Goal: Task Accomplishment & Management: Manage account settings

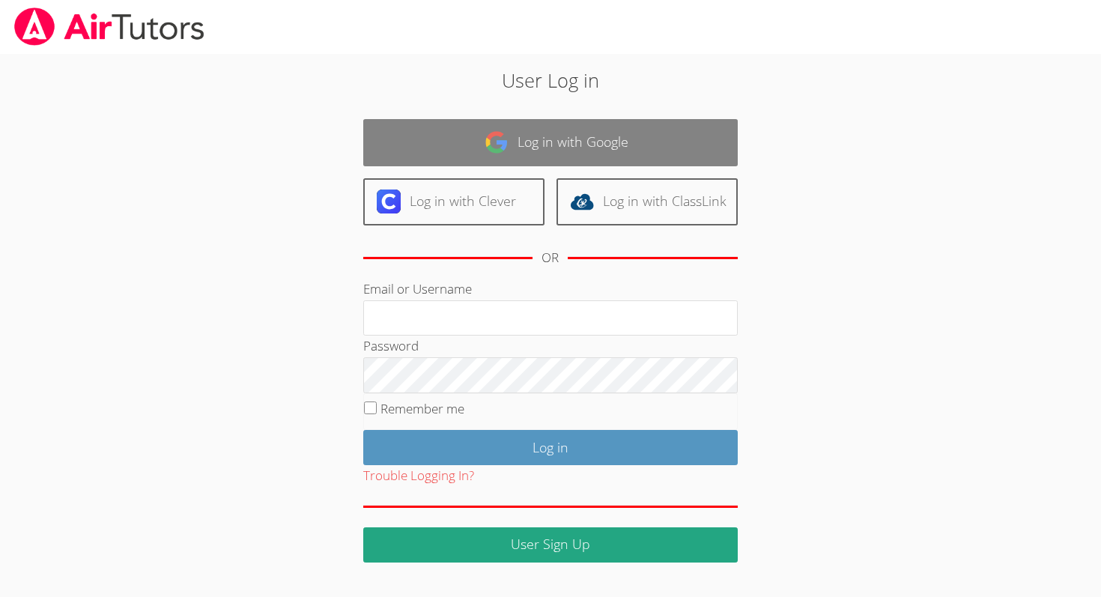
click at [562, 142] on link "Log in with Google" at bounding box center [550, 142] width 375 height 47
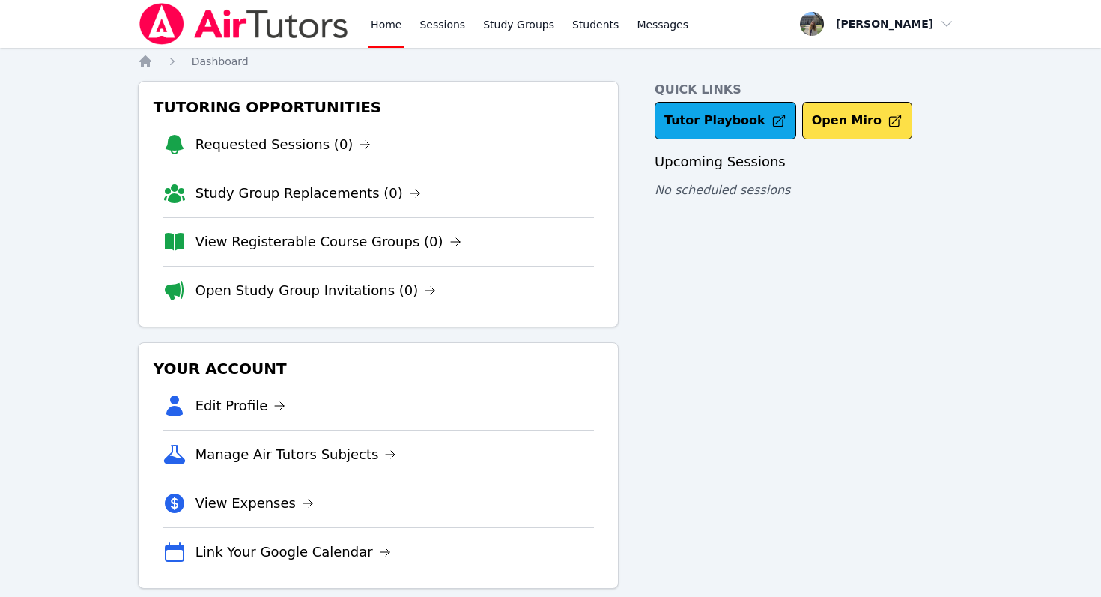
click at [297, 19] on img at bounding box center [244, 24] width 212 height 42
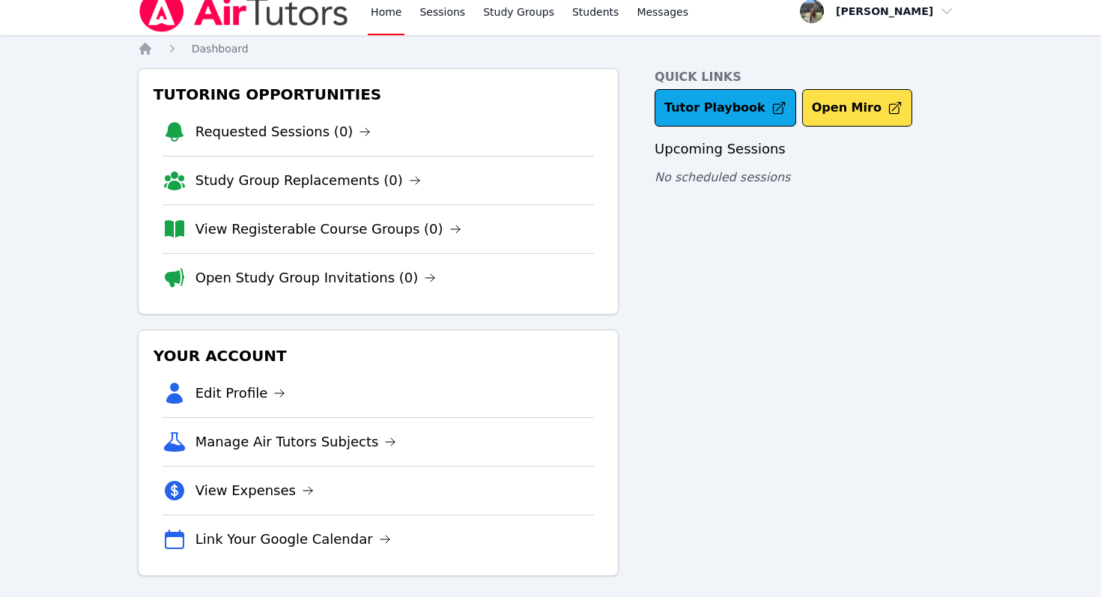
scroll to position [22, 0]
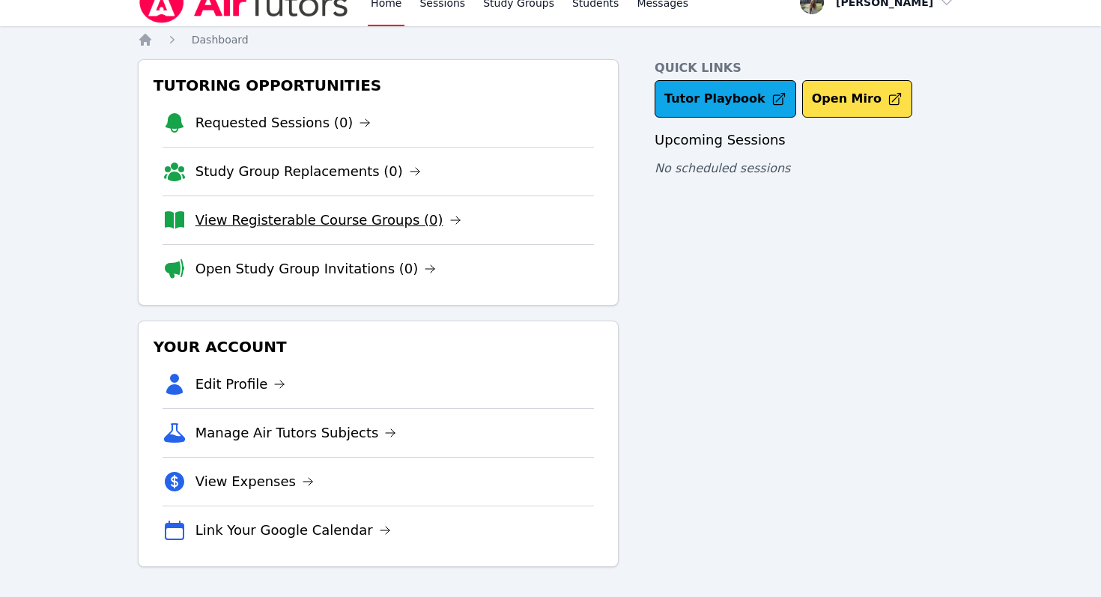
click at [381, 225] on link "View Registerable Course Groups (0)" at bounding box center [329, 220] width 266 height 21
